Goal: Task Accomplishment & Management: Manage account settings

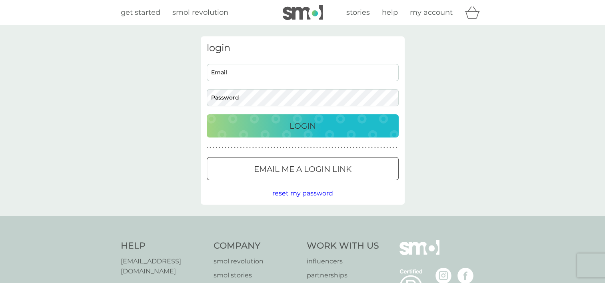
type input "kate.j.s65@gmail.com"
click at [290, 124] on p "Login" at bounding box center [303, 126] width 26 height 13
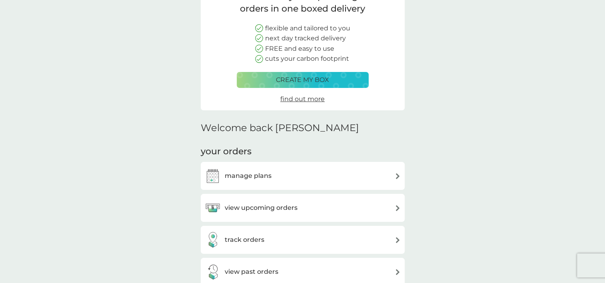
scroll to position [120, 0]
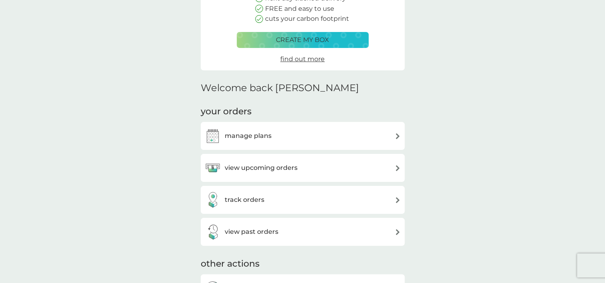
click at [397, 138] on img at bounding box center [398, 136] width 6 height 6
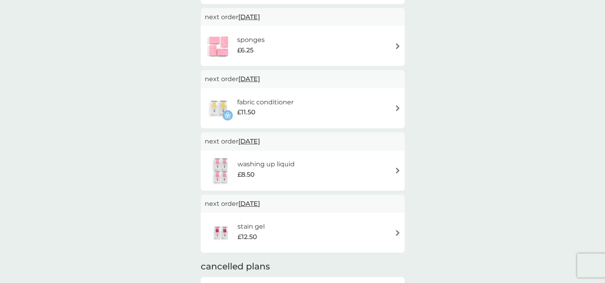
scroll to position [480, 0]
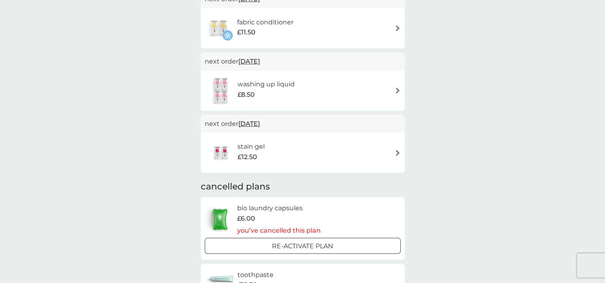
click at [396, 91] on img at bounding box center [398, 91] width 6 height 6
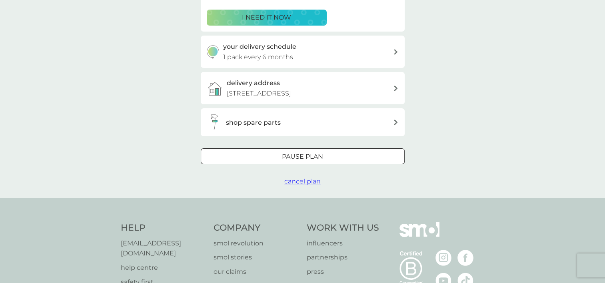
scroll to position [200, 0]
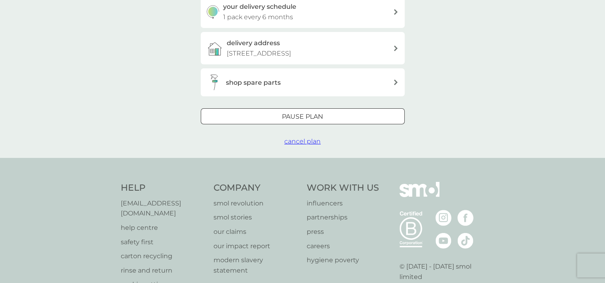
click at [305, 117] on div at bounding box center [303, 117] width 29 height 8
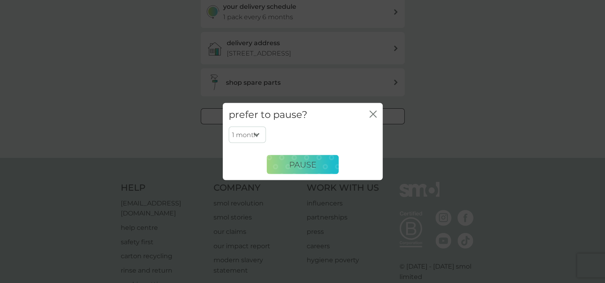
drag, startPoint x: 257, startPoint y: 134, endPoint x: 244, endPoint y: 210, distance: 76.7
click at [244, 210] on div "prefer to pause? close 1 month 2 months 3 months 4 months 5 months 6 months Pau…" at bounding box center [302, 141] width 605 height 283
select select "6"
click at [229, 126] on select "1 month 2 months 3 months 4 months 5 months 6 months" at bounding box center [247, 134] width 37 height 17
click at [323, 162] on button "Pause" at bounding box center [303, 164] width 72 height 19
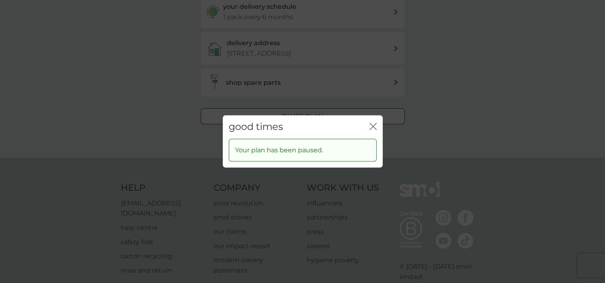
click at [373, 126] on icon "close" at bounding box center [373, 126] width 7 height 7
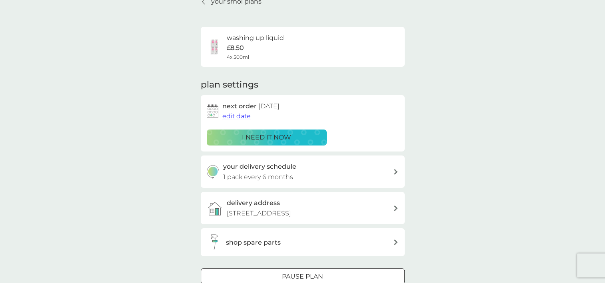
scroll to position [0, 0]
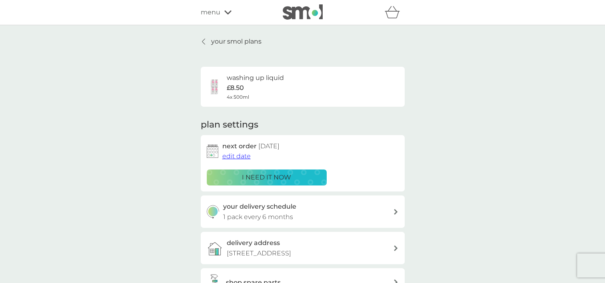
click at [202, 42] on icon at bounding box center [203, 41] width 3 height 6
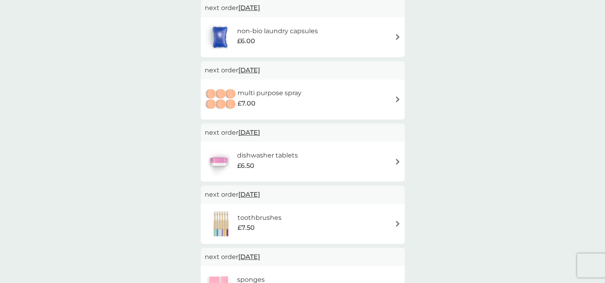
scroll to position [200, 0]
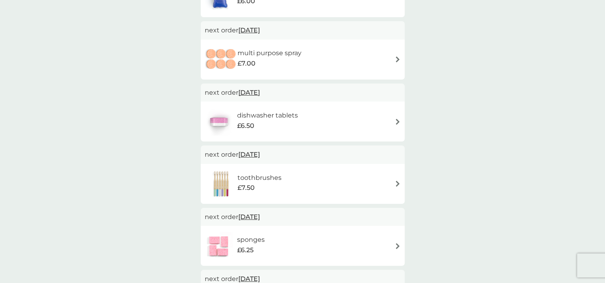
click at [397, 187] on div "toothbrushes £7.50" at bounding box center [303, 184] width 196 height 28
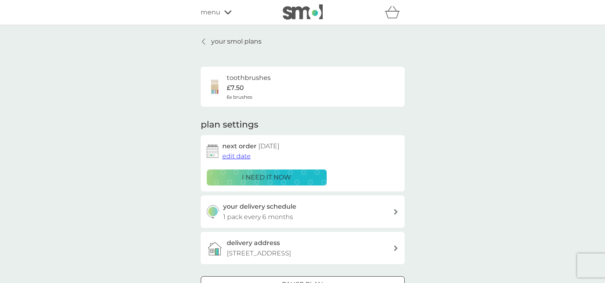
scroll to position [200, 0]
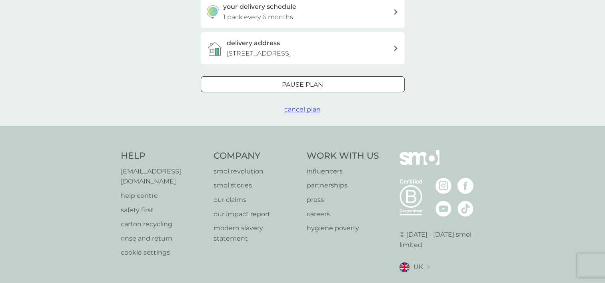
click at [283, 86] on p "Pause plan" at bounding box center [302, 85] width 41 height 10
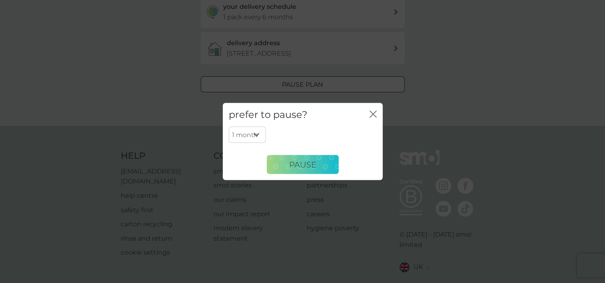
click at [256, 136] on select "1 month 2 months 3 months 4 months 5 months 6 months" at bounding box center [247, 134] width 37 height 17
select select "6"
click at [229, 126] on select "1 month 2 months 3 months 4 months 5 months 6 months" at bounding box center [247, 134] width 37 height 17
click at [280, 163] on button "Pause" at bounding box center [303, 164] width 72 height 19
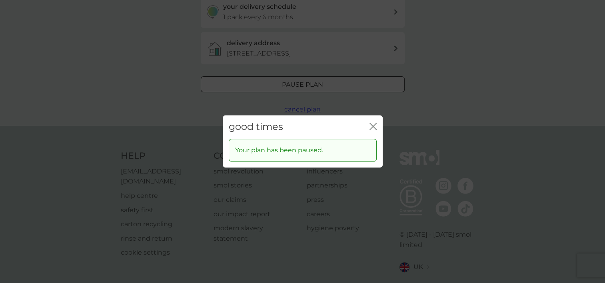
click at [374, 85] on div "good times close Your plan has been paused." at bounding box center [302, 141] width 605 height 283
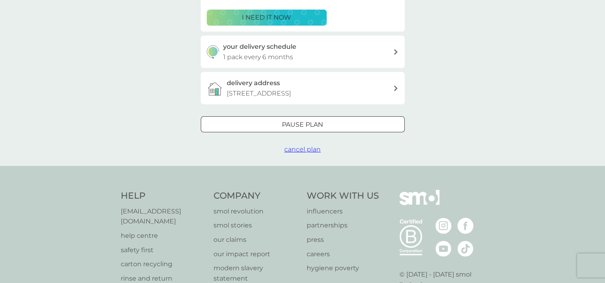
scroll to position [0, 0]
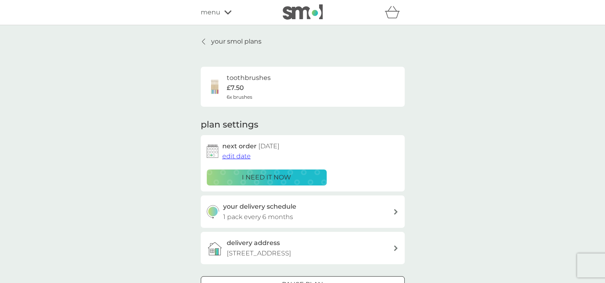
click at [203, 43] on icon at bounding box center [203, 41] width 3 height 6
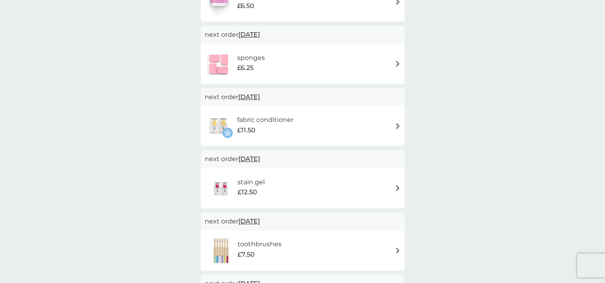
scroll to position [360, 0]
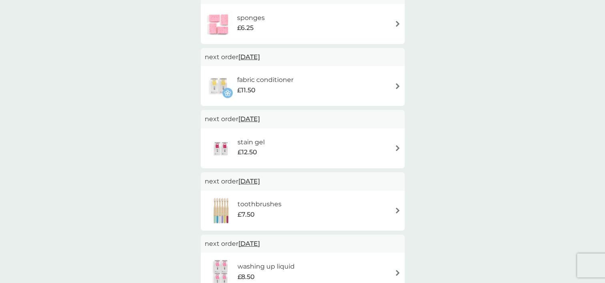
click at [399, 86] on img at bounding box center [398, 86] width 6 height 6
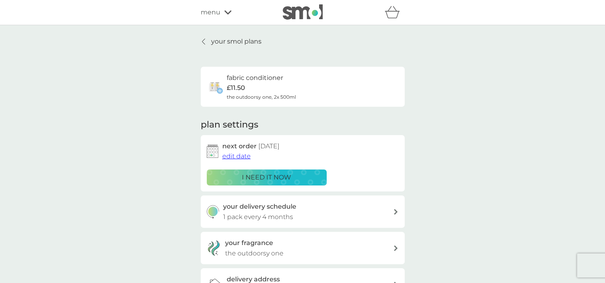
scroll to position [160, 0]
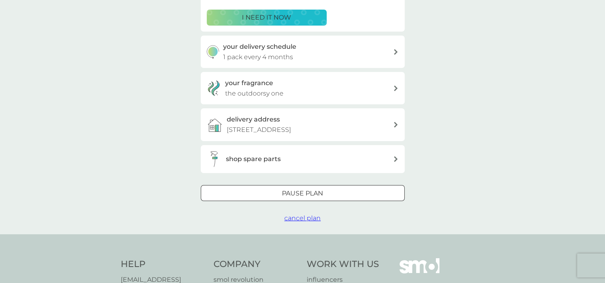
click at [296, 220] on span "cancel plan" at bounding box center [303, 218] width 36 height 8
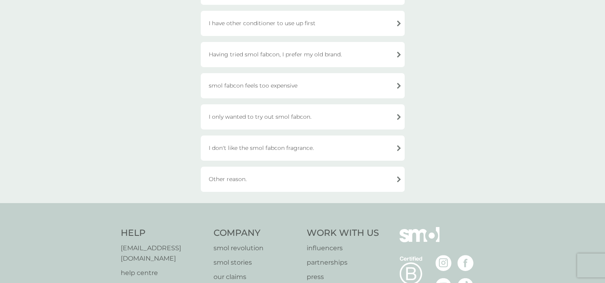
scroll to position [280, 0]
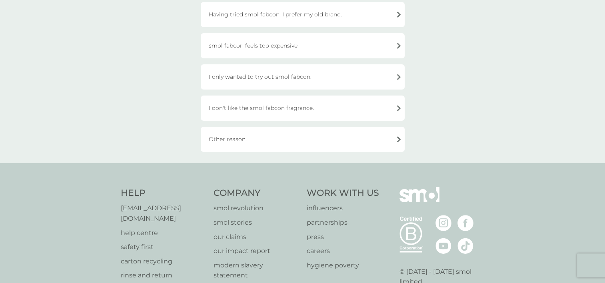
click at [397, 140] on div "Other reason." at bounding box center [303, 139] width 204 height 25
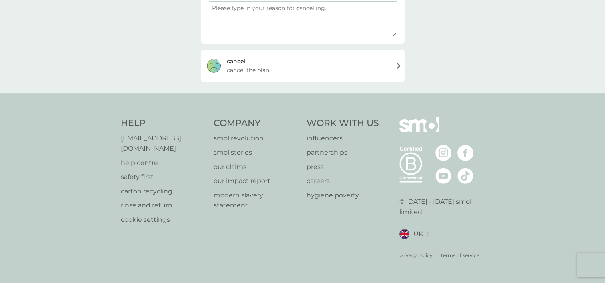
scroll to position [146, 0]
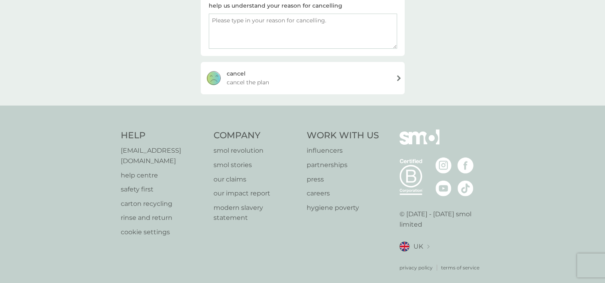
click at [214, 28] on textarea at bounding box center [303, 31] width 188 height 35
click at [214, 22] on textarea "i dont use it very often and have" at bounding box center [303, 31] width 188 height 35
click at [224, 21] on textarea "I dont use it very often and have" at bounding box center [303, 31] width 188 height 35
click at [303, 22] on textarea "I don't use it very often and have" at bounding box center [303, 31] width 188 height 35
type textarea "I don't use it very often and have a number of unused cartons"
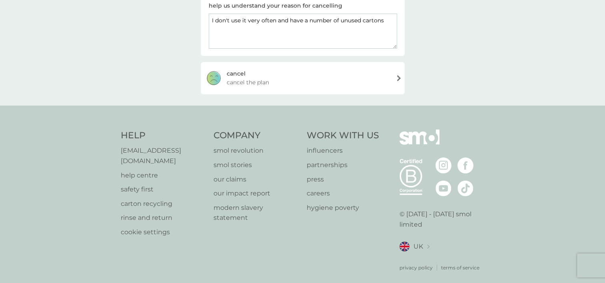
click at [400, 77] on div "[PERSON_NAME] the plan" at bounding box center [303, 78] width 204 height 32
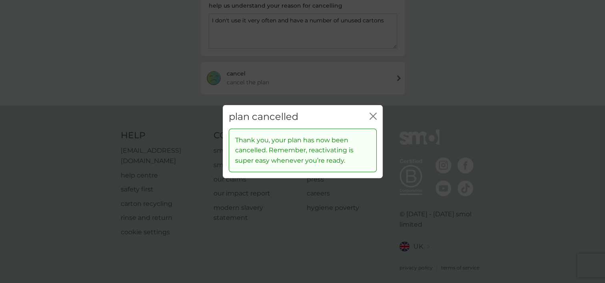
click at [371, 118] on icon "close" at bounding box center [371, 116] width 3 height 6
